Goal: Task Accomplishment & Management: Manage account settings

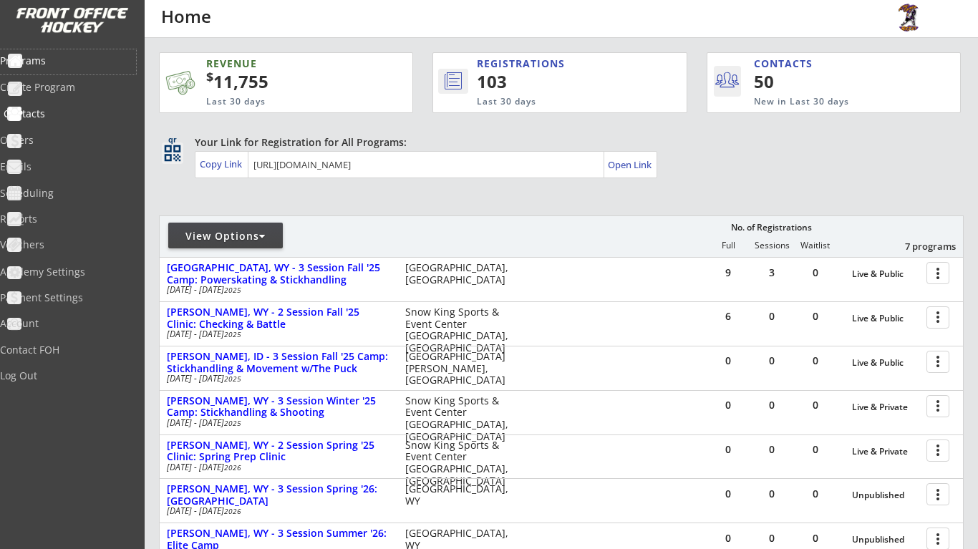
click at [77, 110] on div "Contacts" at bounding box center [68, 114] width 129 height 10
select select ""Players""
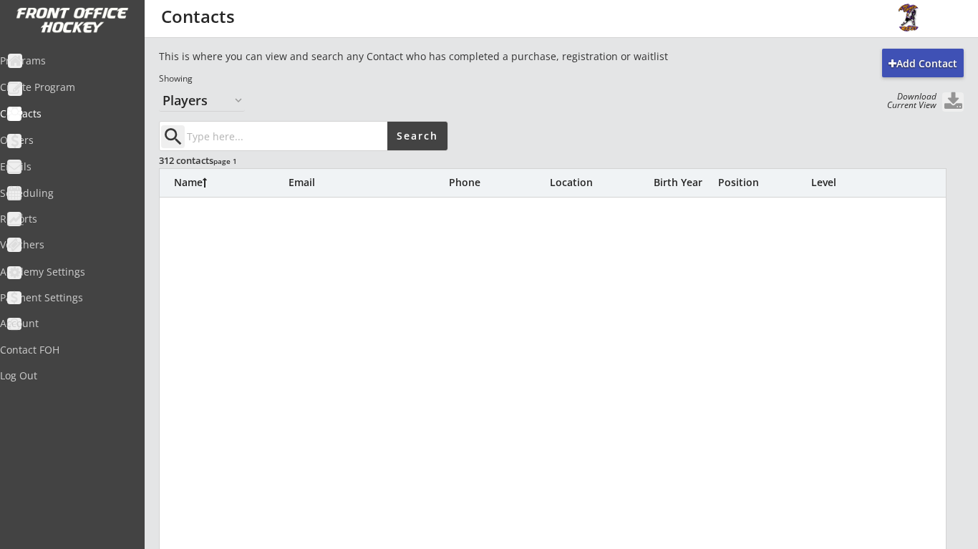
click at [304, 144] on input "input" at bounding box center [285, 136] width 203 height 29
drag, startPoint x: 335, startPoint y: 139, endPoint x: 170, endPoint y: 142, distance: 164.7
click at [170, 142] on div "close" at bounding box center [274, 136] width 226 height 29
type input "wyatt"
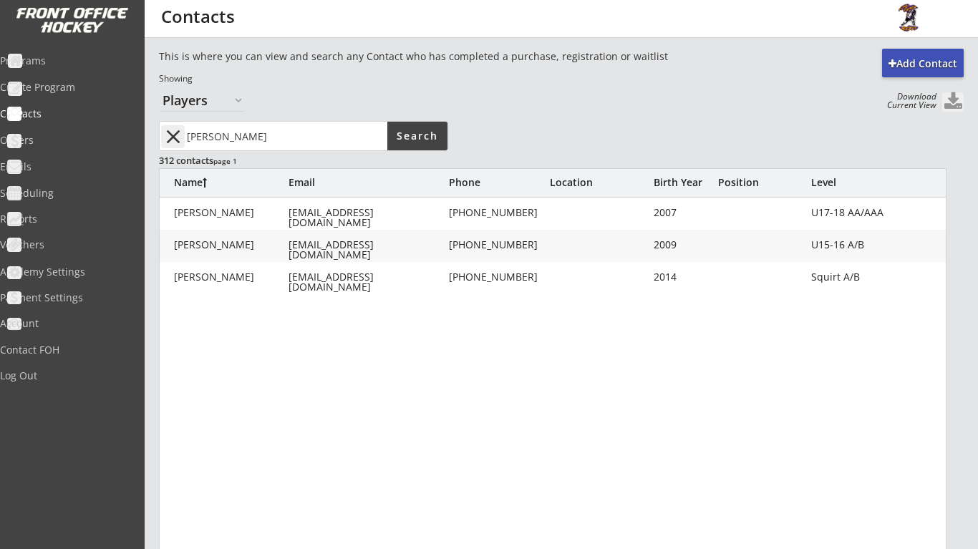
click at [168, 135] on button "close" at bounding box center [173, 136] width 24 height 23
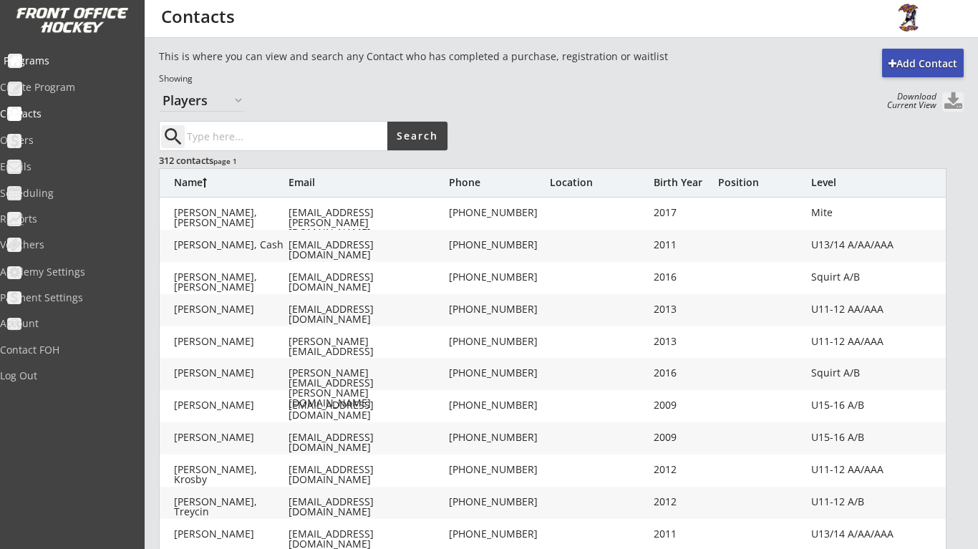
click at [77, 63] on div "Programs" at bounding box center [68, 61] width 129 height 10
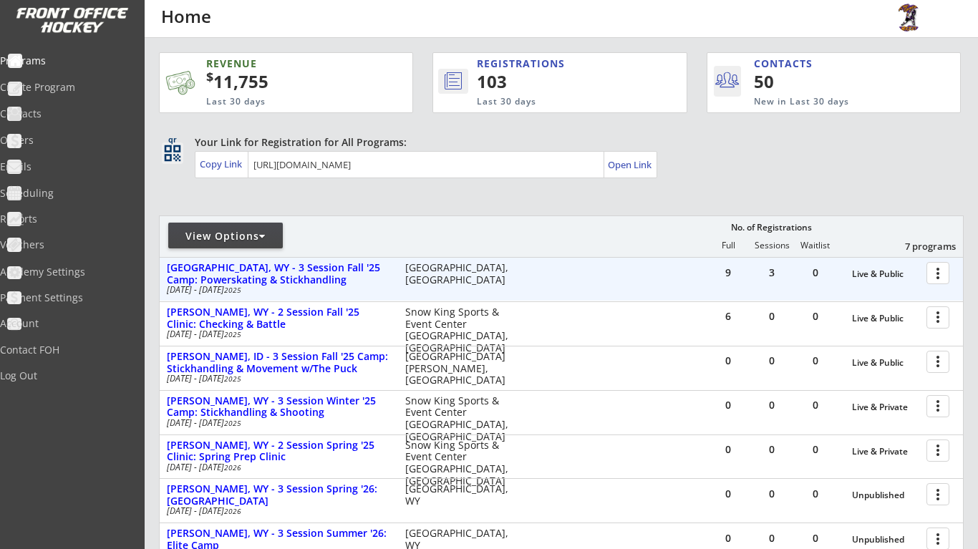
click at [942, 278] on div at bounding box center [940, 272] width 25 height 25
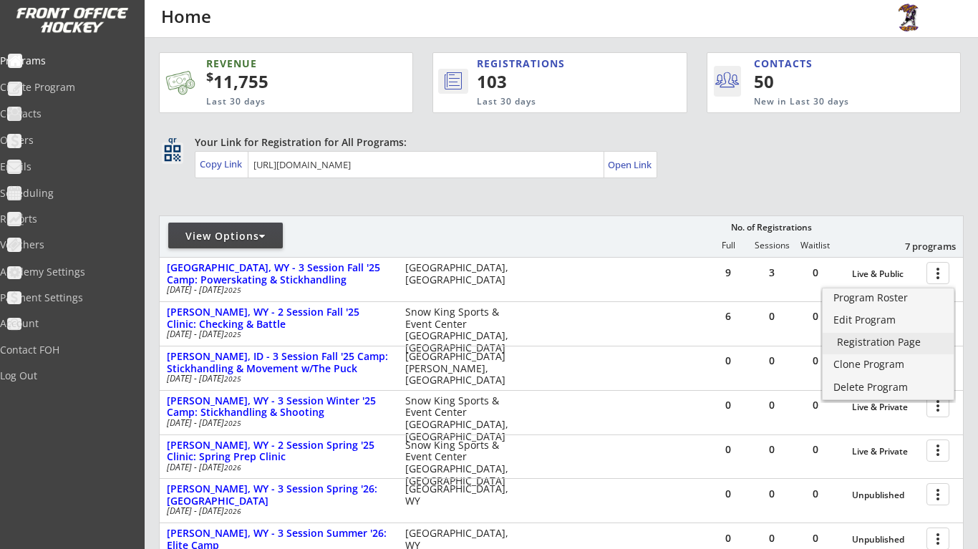
click at [919, 342] on div "Registration Page" at bounding box center [888, 342] width 102 height 10
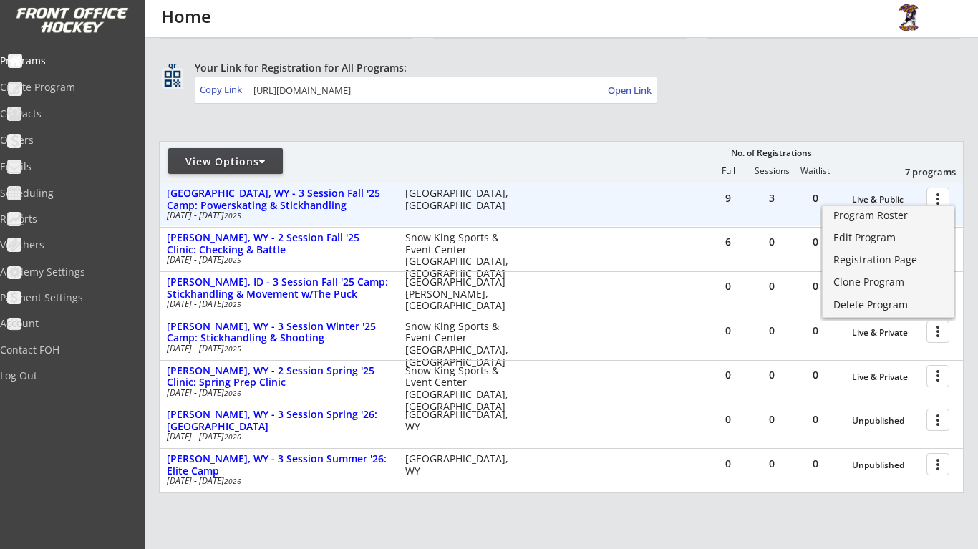
scroll to position [82, 0]
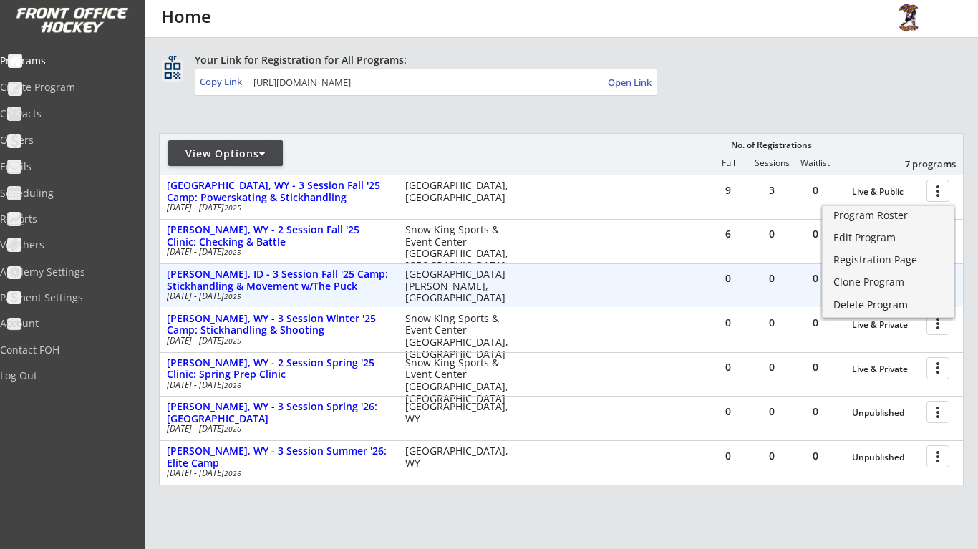
click at [652, 293] on div "0 0 0 Live & Public more_vert Victor, ID - 3 Session Fall '25 Camp: Stickhandli…" at bounding box center [561, 285] width 803 height 43
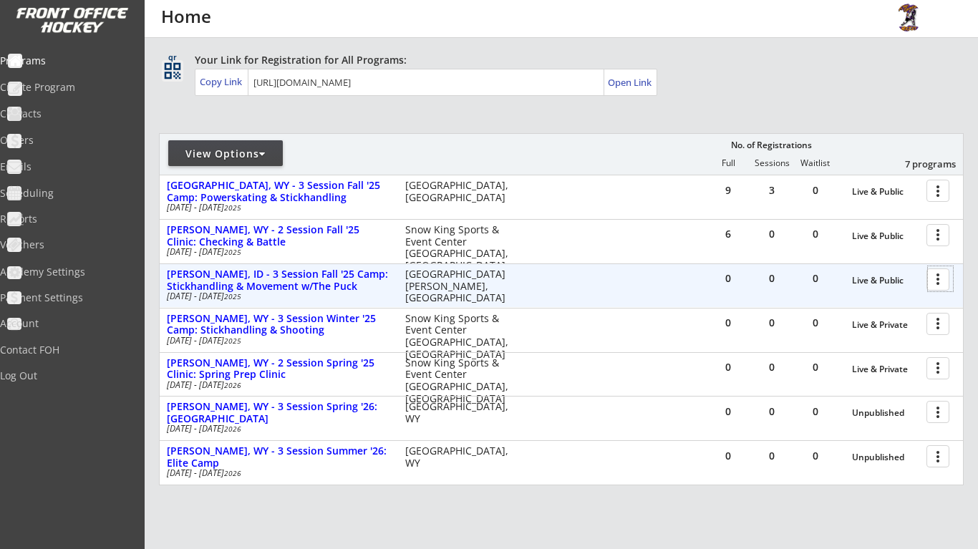
click at [931, 276] on div at bounding box center [940, 278] width 25 height 25
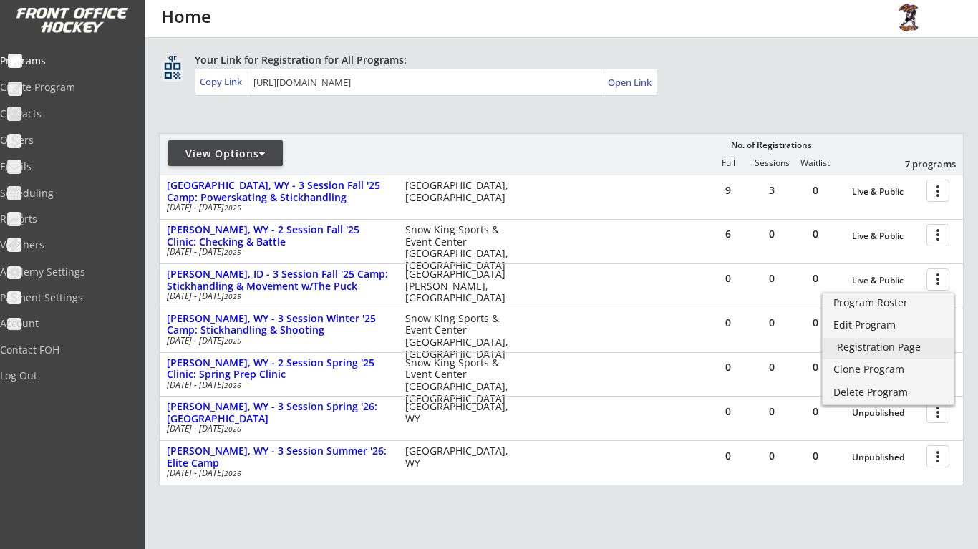
click at [911, 347] on div "Registration Page" at bounding box center [888, 347] width 102 height 10
click at [589, 141] on div "View Options No. of Registrations Full Sessions Waitlist 7 programs" at bounding box center [561, 154] width 805 height 42
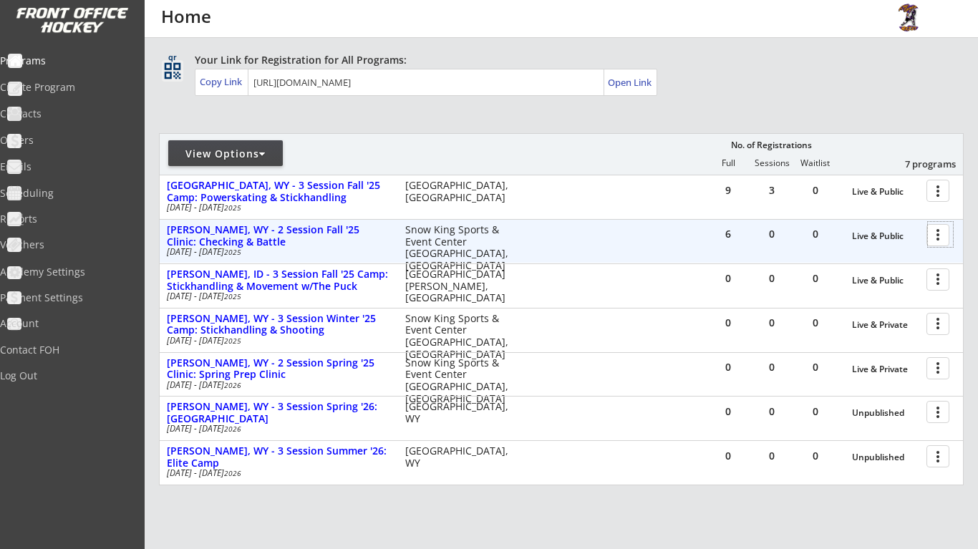
click at [930, 238] on div at bounding box center [940, 234] width 25 height 25
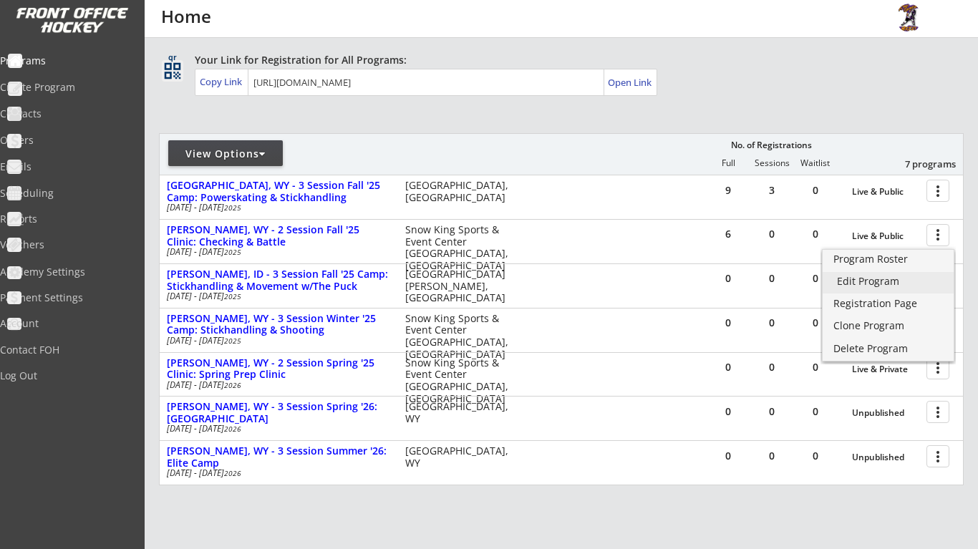
click at [891, 286] on div "Edit Program" at bounding box center [888, 281] width 102 height 10
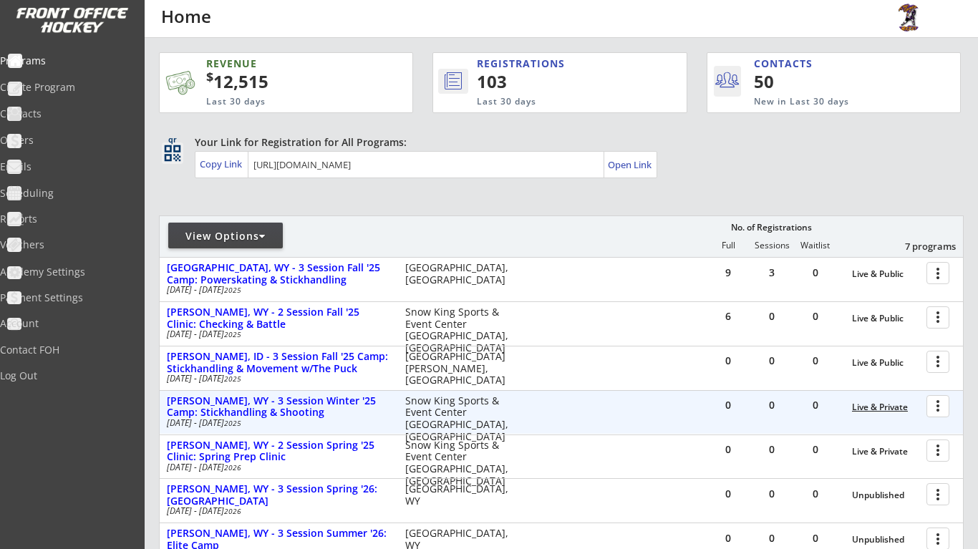
scroll to position [7, 0]
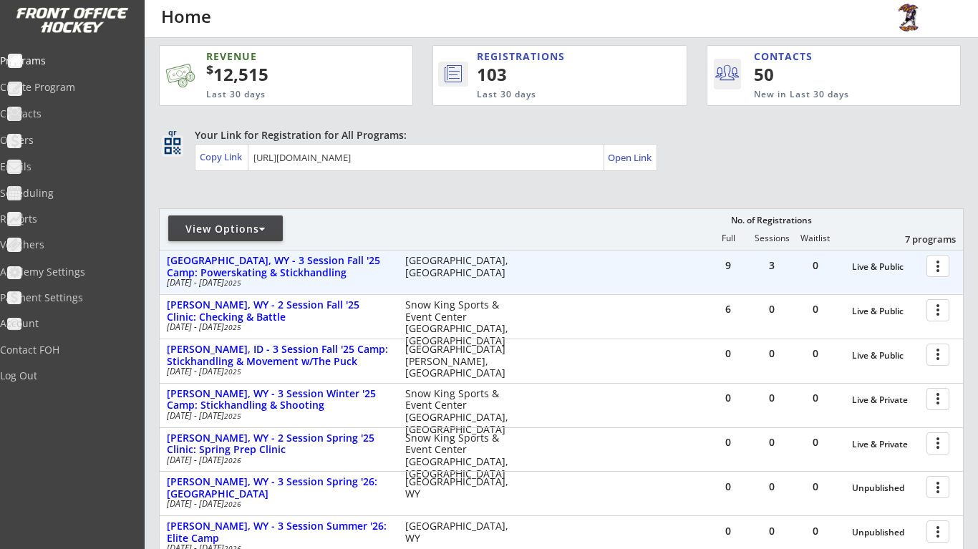
click at [943, 264] on div at bounding box center [940, 265] width 25 height 25
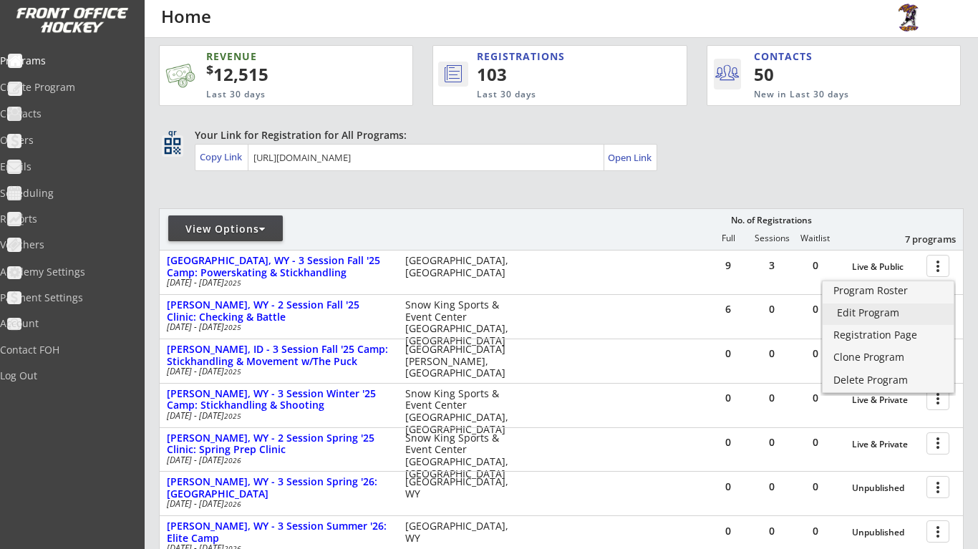
click at [892, 311] on div "Edit Program" at bounding box center [888, 313] width 102 height 10
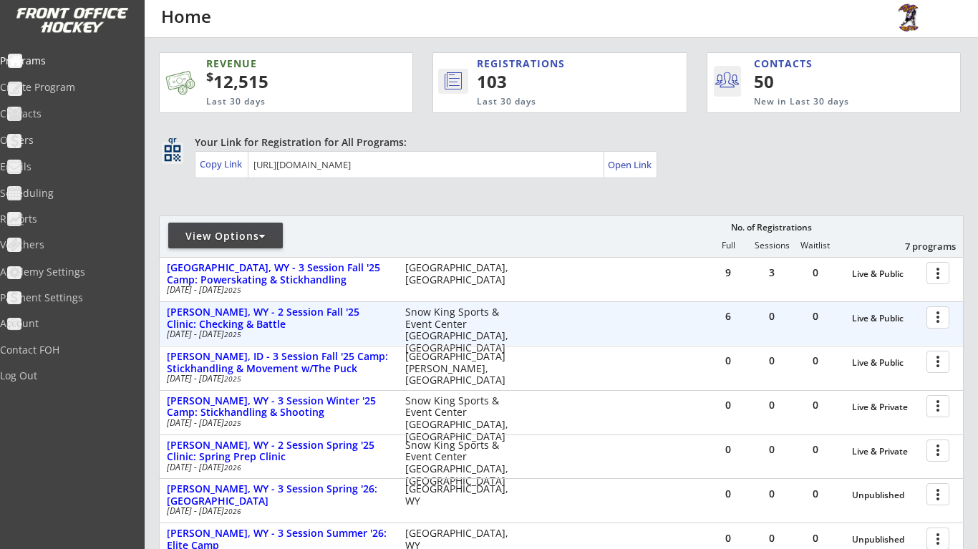
click at [937, 314] on div at bounding box center [940, 316] width 25 height 25
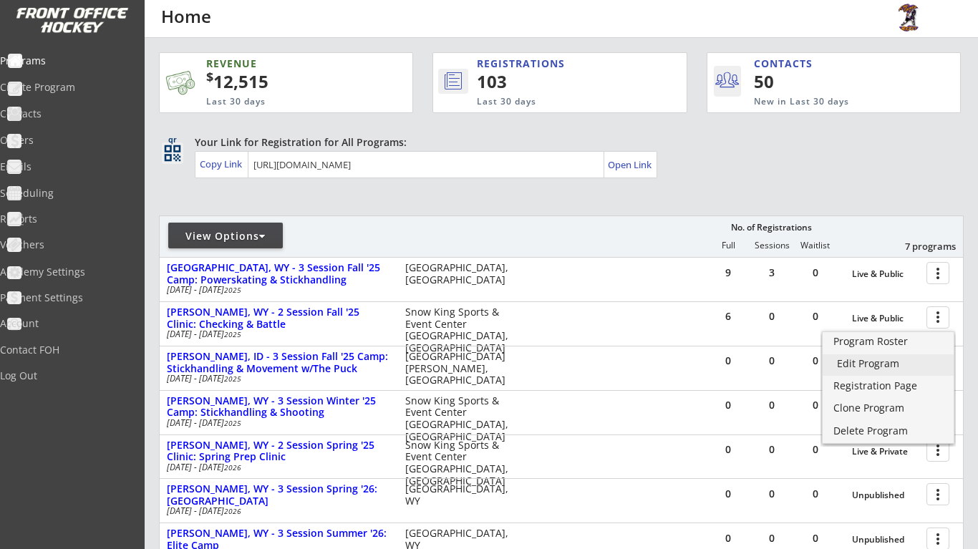
click at [907, 367] on div "Edit Program" at bounding box center [888, 364] width 102 height 10
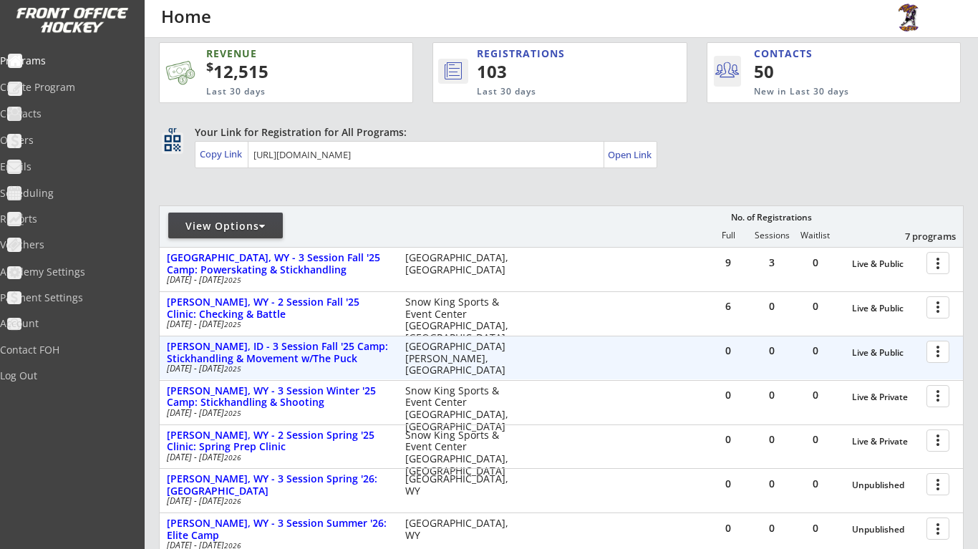
scroll to position [11, 0]
drag, startPoint x: 163, startPoint y: 342, endPoint x: 374, endPoint y: 357, distance: 211.8
click at [374, 357] on div "[PERSON_NAME], ID - 3 Session Fall '25 Camp: Stickhandling & Movement w/The Puc…" at bounding box center [346, 357] width 372 height 36
copy div "[PERSON_NAME], ID - 3 Session Fall '25 Camp: Stickhandling & Movement w/The Puck"
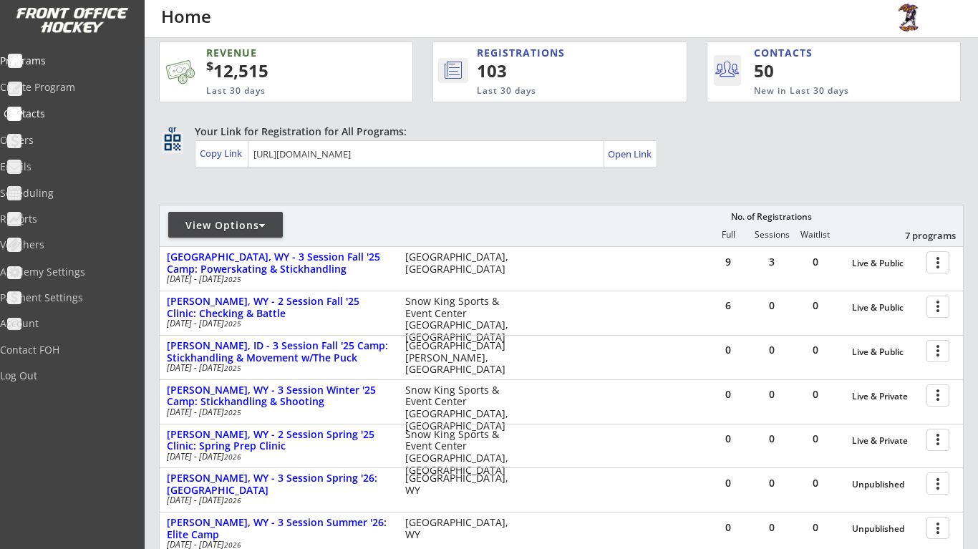
click at [64, 111] on div "Contacts" at bounding box center [68, 114] width 129 height 10
select select ""Players""
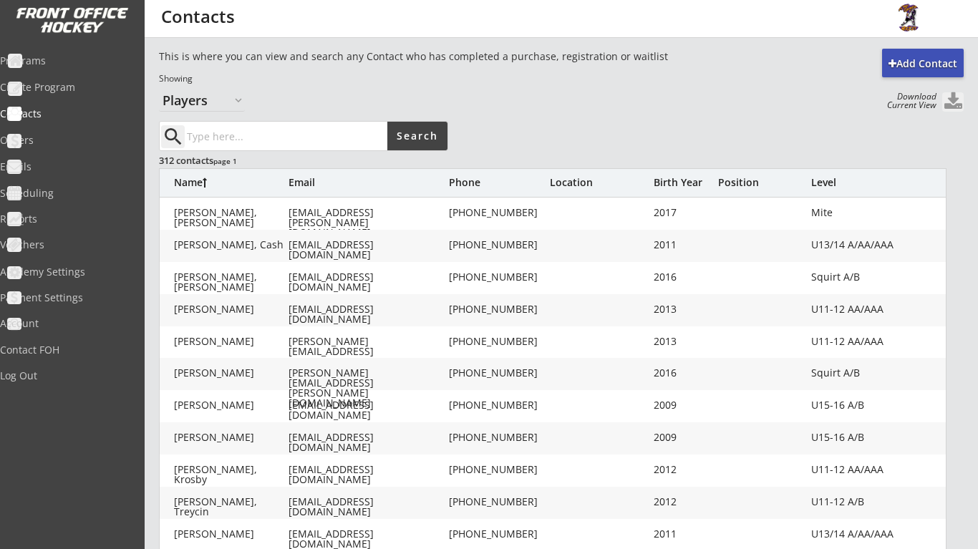
click at [948, 105] on button at bounding box center [952, 101] width 21 height 19
